Goal: Navigation & Orientation: Find specific page/section

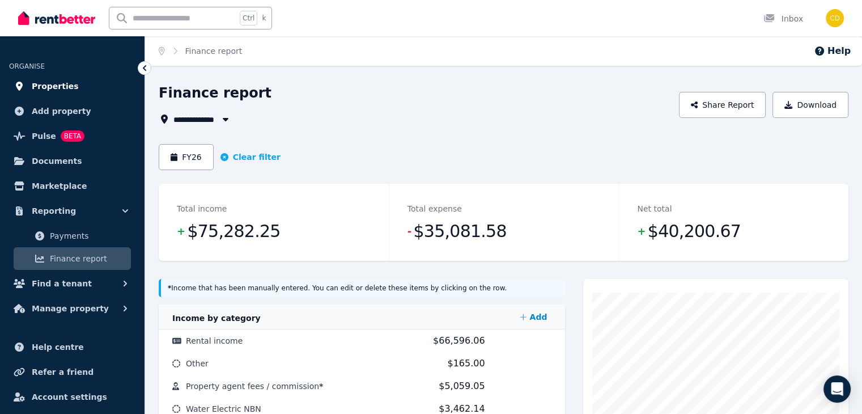
click at [57, 84] on span "Properties" at bounding box center [55, 86] width 47 height 14
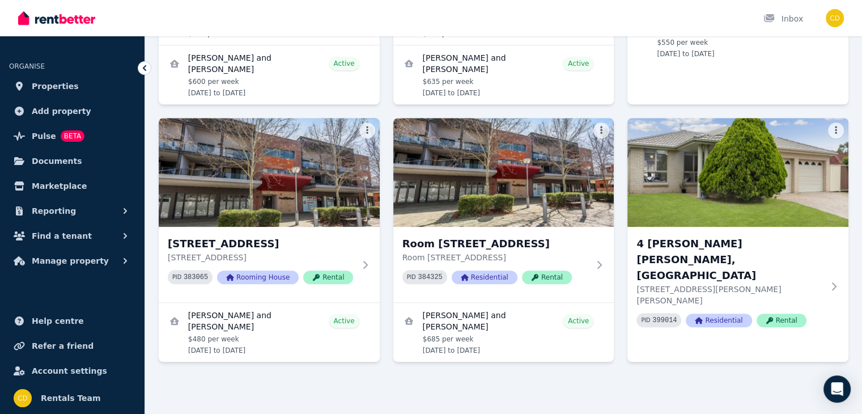
scroll to position [1004, 0]
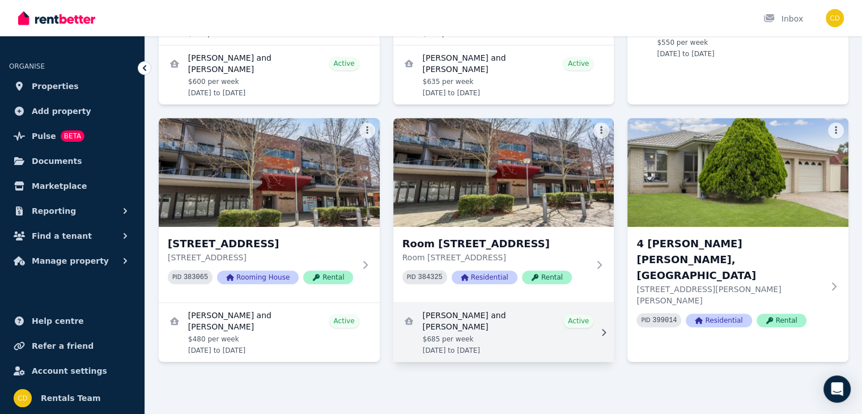
click at [580, 335] on link "View details for JORDAN FESEL and CHARLI PEARSON" at bounding box center [503, 332] width 221 height 59
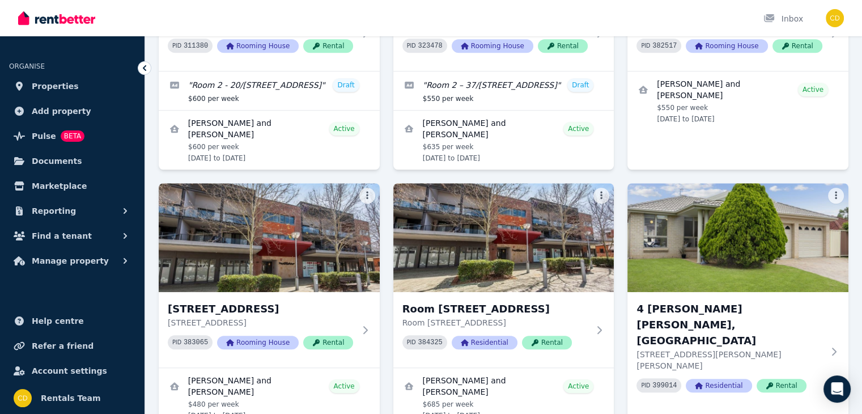
scroll to position [1004, 0]
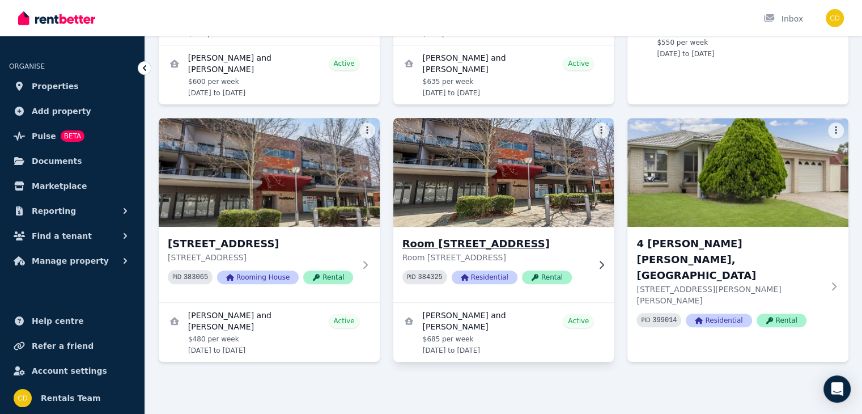
click at [604, 260] on icon at bounding box center [601, 264] width 11 height 9
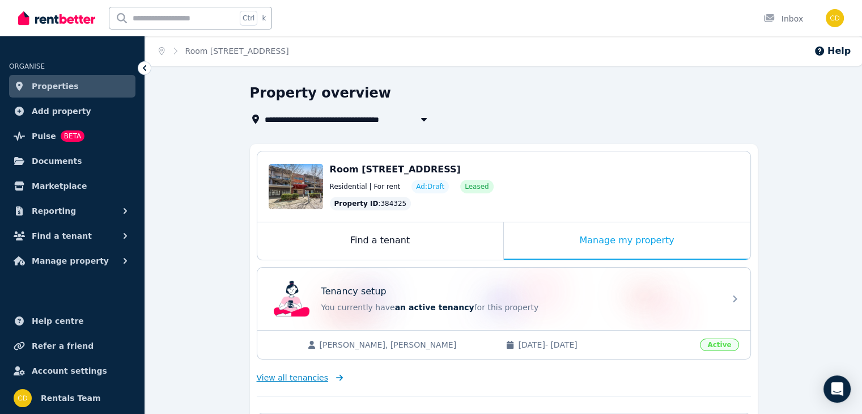
click at [310, 377] on span "View all tenancies" at bounding box center [292, 377] width 71 height 11
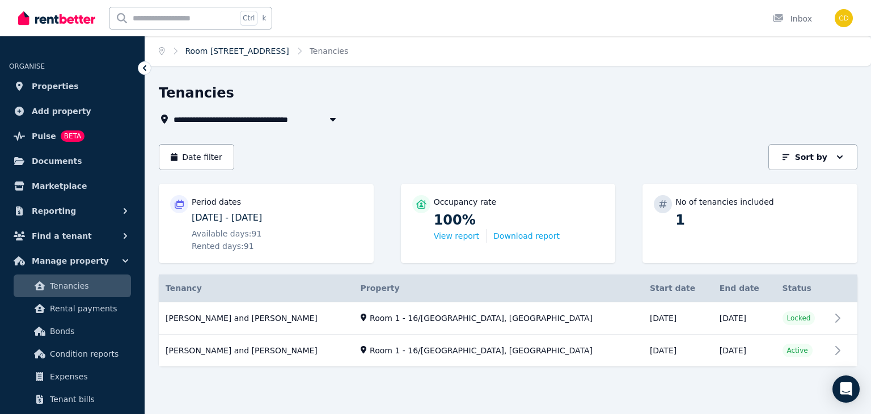
click at [272, 48] on link "Room [STREET_ADDRESS]" at bounding box center [237, 50] width 104 height 9
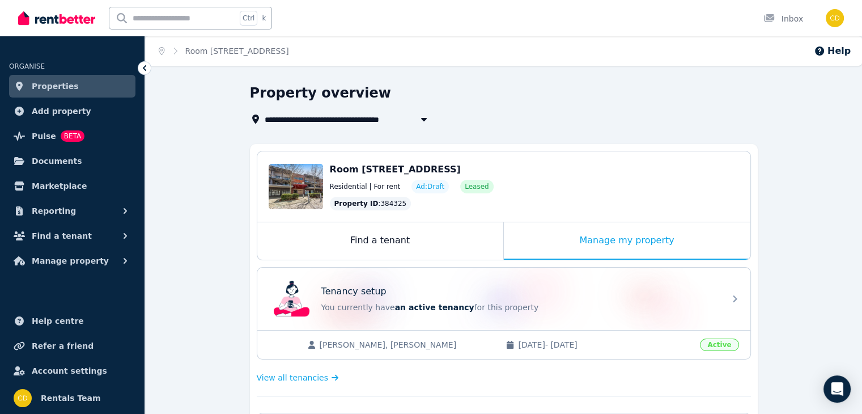
click at [150, 70] on icon at bounding box center [144, 67] width 11 height 11
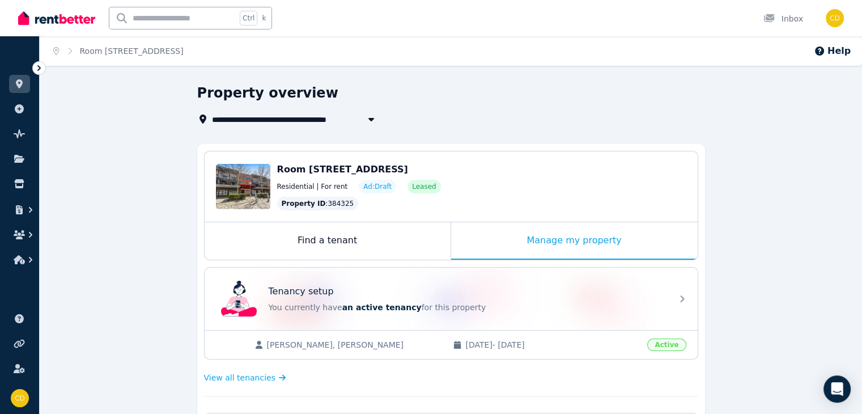
click at [39, 66] on icon at bounding box center [38, 68] width 3 height 6
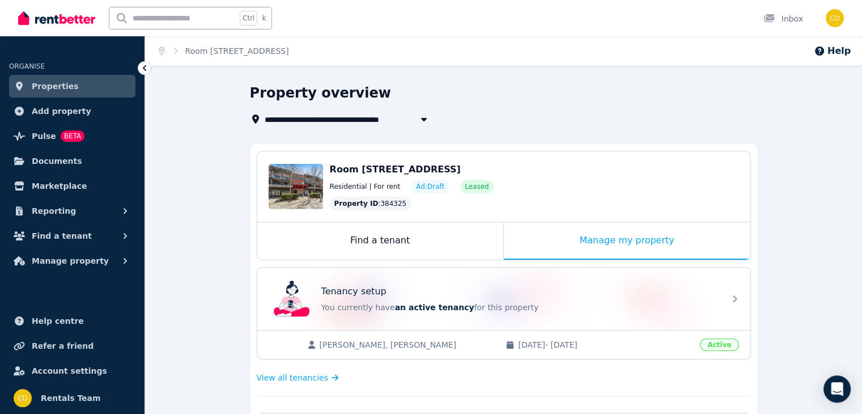
click at [50, 88] on span "Properties" at bounding box center [55, 86] width 47 height 14
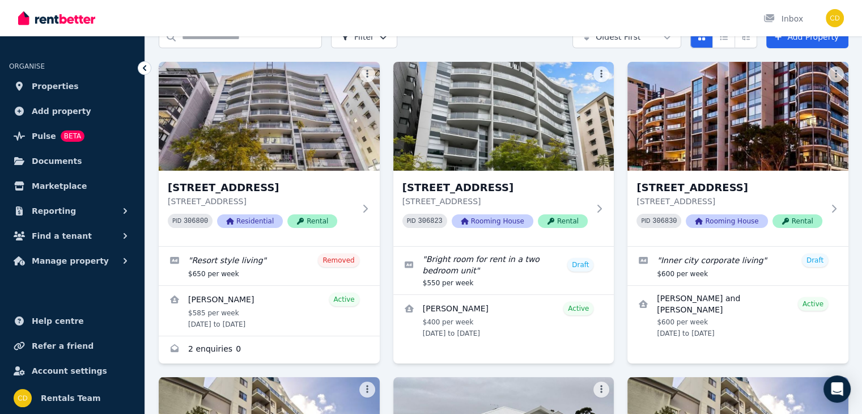
scroll to position [63, 0]
